Goal: Find specific page/section: Find specific page/section

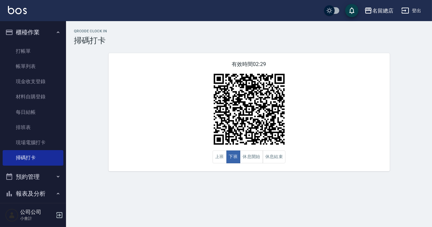
drag, startPoint x: 0, startPoint y: 0, endPoint x: 122, endPoint y: 74, distance: 142.9
click at [122, 74] on div "有效時間 02:29 上班 下班 休息開始 休息結束" at bounding box center [249, 112] width 281 height 118
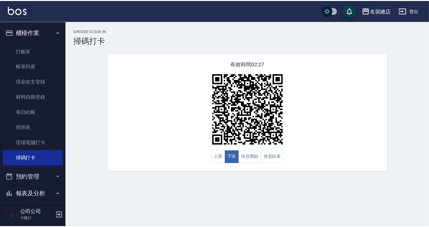
scroll to position [120, 0]
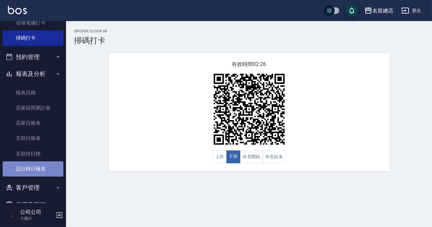
click at [36, 164] on link "設計師日報表" at bounding box center [33, 169] width 61 height 15
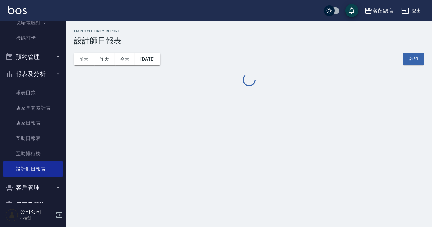
click at [324, 48] on div "[DATE] [DATE] [DATE] [DATE] 列印" at bounding box center [249, 59] width 350 height 28
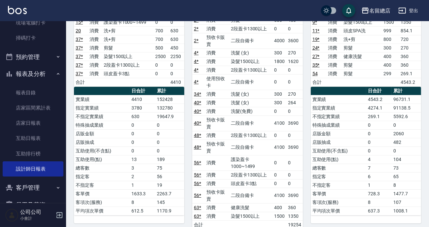
scroll to position [30, 0]
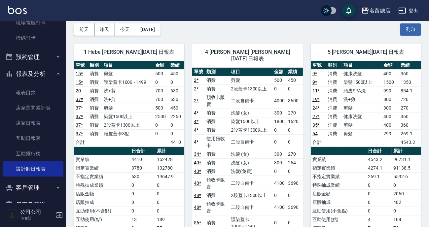
click at [238, 68] on th "項目" at bounding box center [250, 72] width 43 height 9
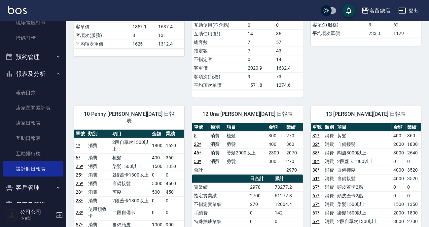
scroll to position [480, 0]
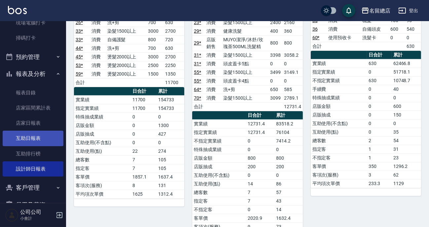
click at [27, 144] on link "互助日報表" at bounding box center [33, 138] width 61 height 15
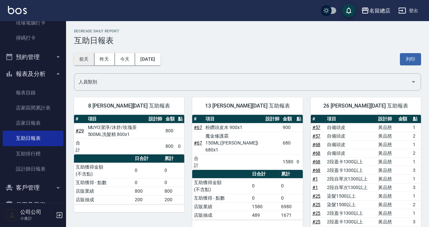
click at [86, 56] on button "前天" at bounding box center [84, 59] width 20 height 12
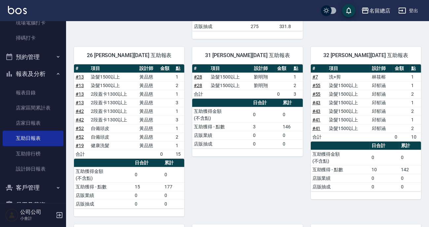
scroll to position [150, 0]
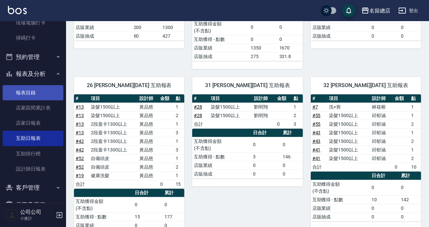
click at [21, 87] on link "報表目錄" at bounding box center [33, 92] width 61 height 15
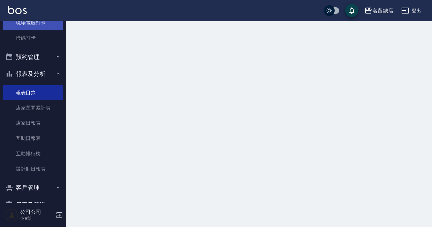
scroll to position [90, 0]
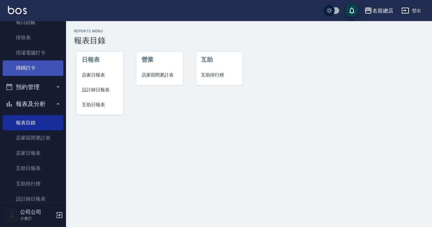
click at [43, 68] on link "掃碼打卡" at bounding box center [33, 67] width 61 height 15
